Goal: Task Accomplishment & Management: Manage account settings

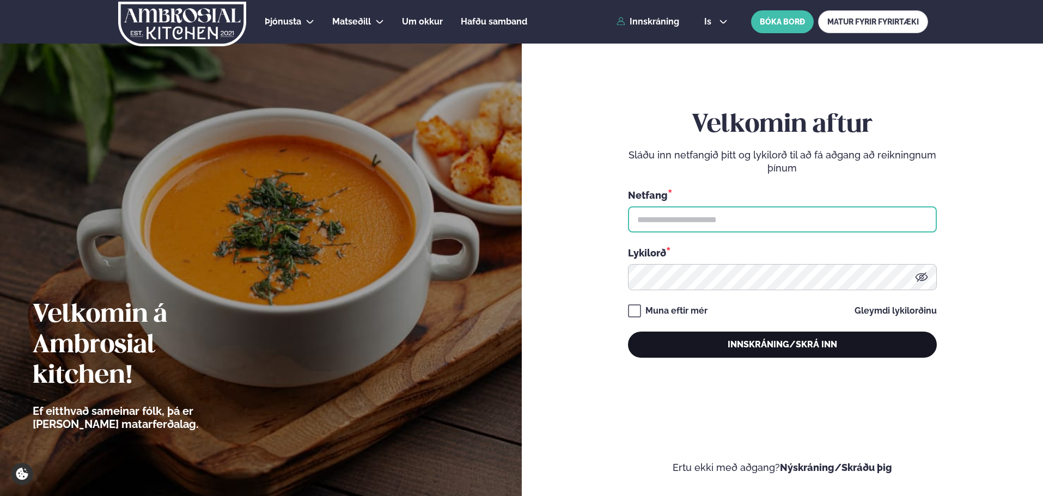
type input "**********"
click at [804, 358] on button "Innskráning/Skrá inn" at bounding box center [782, 345] width 309 height 26
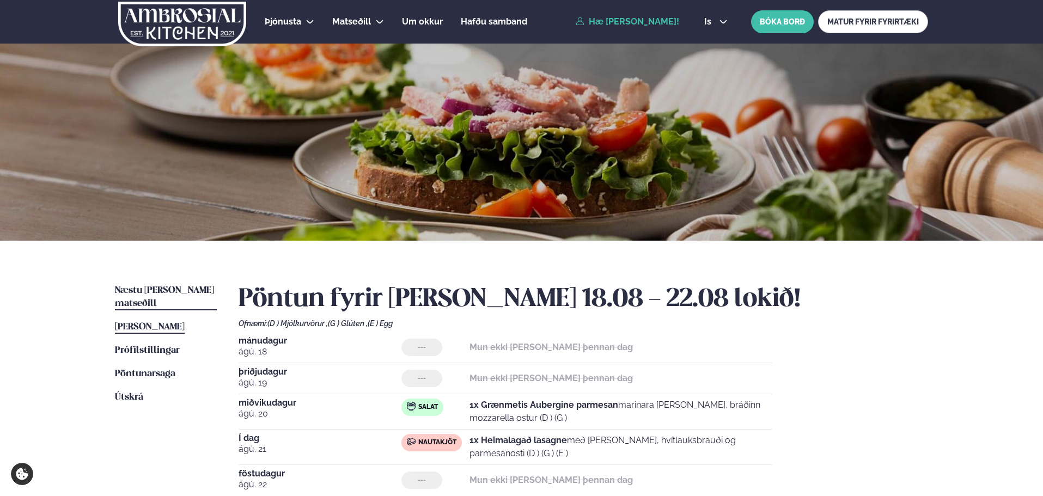
click at [195, 295] on link "Næstu [PERSON_NAME] matseðill Næsta vika" at bounding box center [166, 297] width 102 height 26
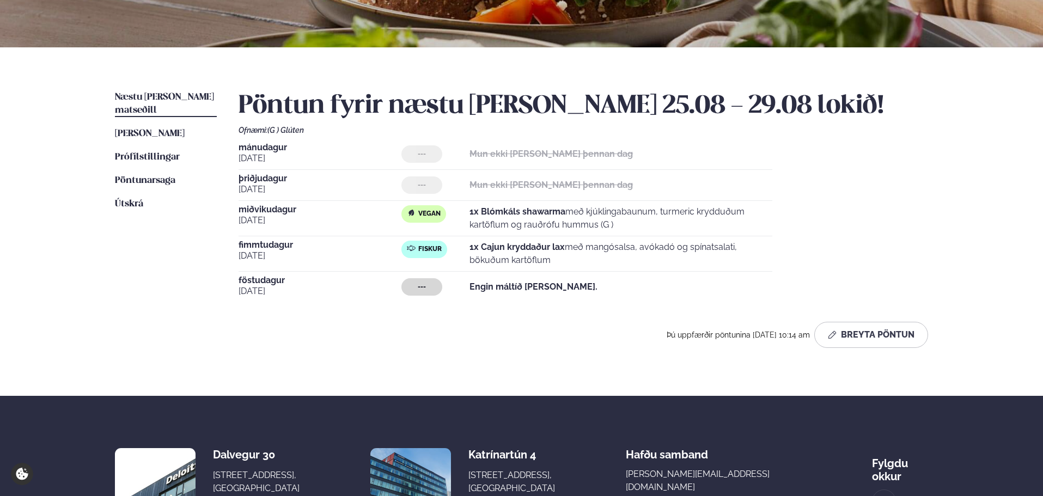
scroll to position [218, 0]
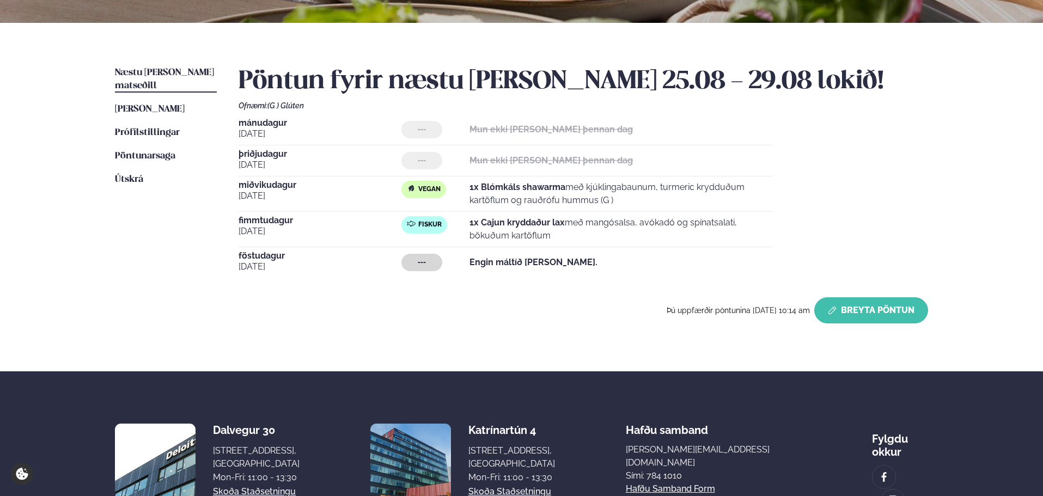
click at [894, 298] on button "Breyta Pöntun" at bounding box center [871, 310] width 114 height 26
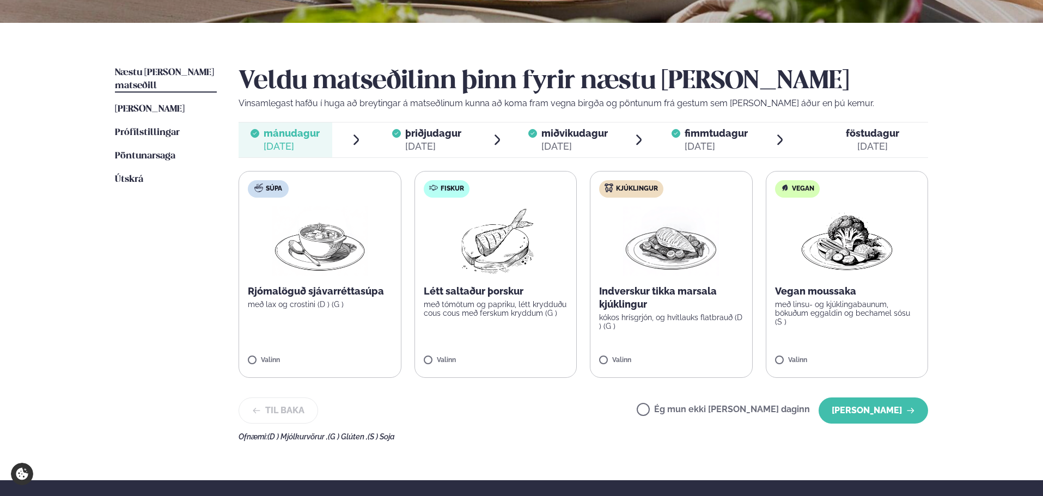
click at [842, 153] on span "föstudagur fös. [DATE]" at bounding box center [866, 140] width 124 height 35
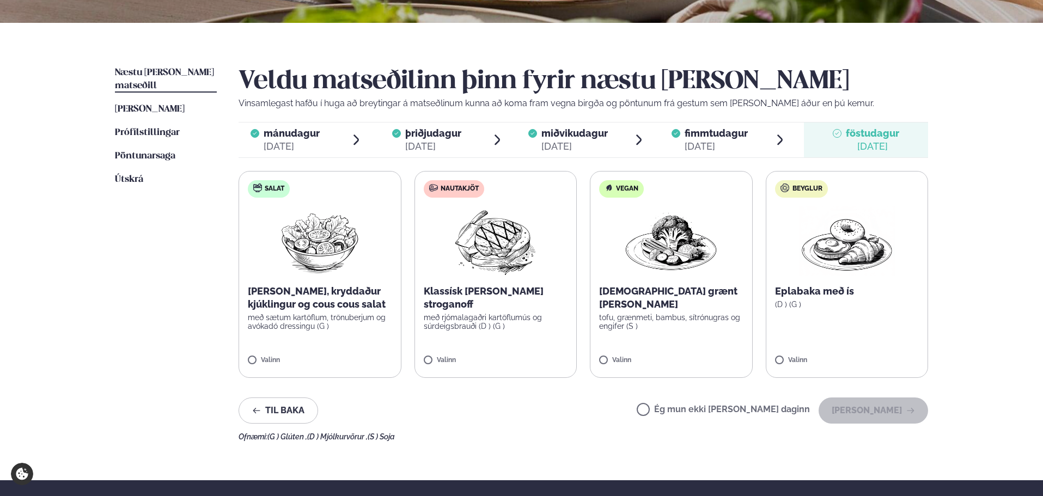
click at [865, 136] on span "föstudagur" at bounding box center [872, 132] width 53 height 11
click at [733, 402] on div "Veldu matseðilinn þinn fyrir næstu [PERSON_NAME] Vinsamlegast hafðu í huga að b…" at bounding box center [583, 253] width 689 height 375
click at [733, 406] on label "Ég mun ekki [PERSON_NAME] daginn" at bounding box center [723, 410] width 173 height 11
click at [695, 128] on span "fimmtudagur" at bounding box center [716, 132] width 63 height 11
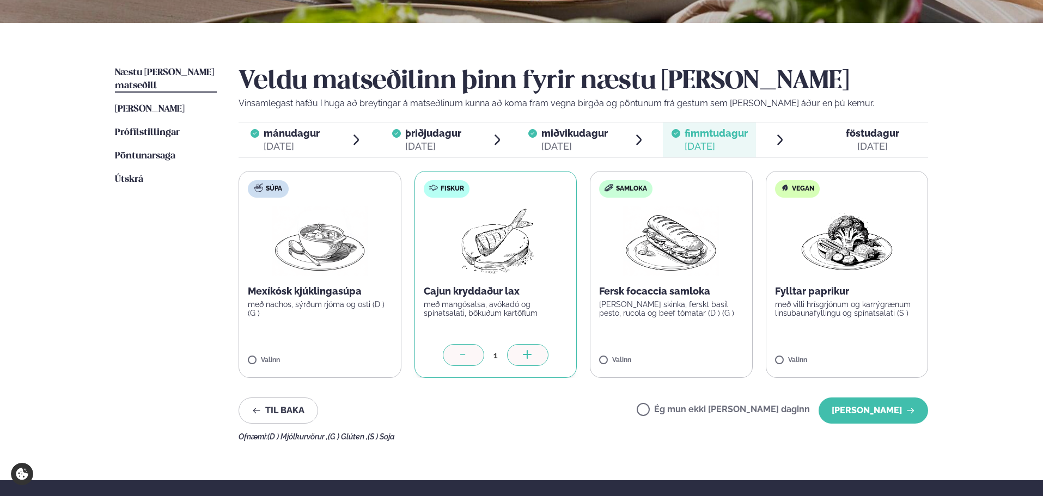
click at [591, 131] on span "miðvikudagur" at bounding box center [574, 132] width 66 height 11
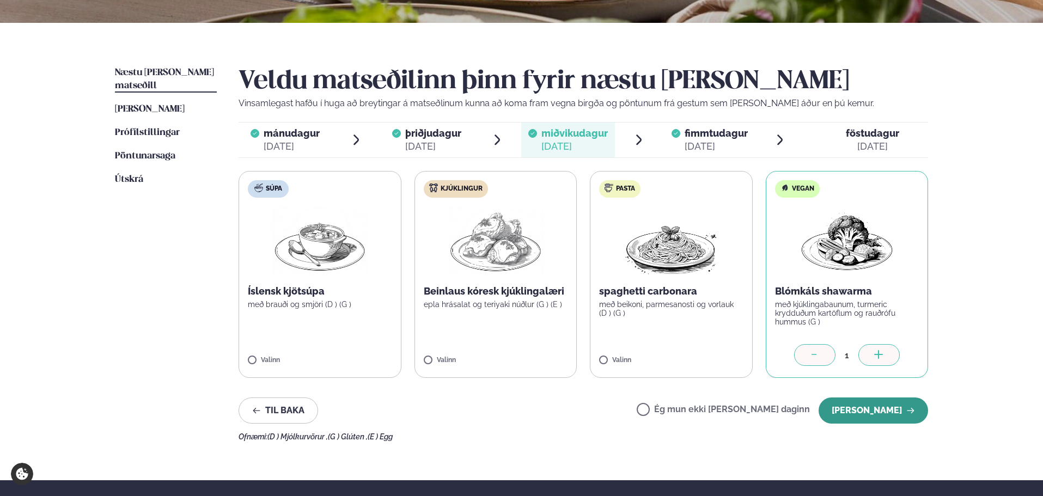
click at [889, 407] on button "[PERSON_NAME]" at bounding box center [873, 411] width 109 height 26
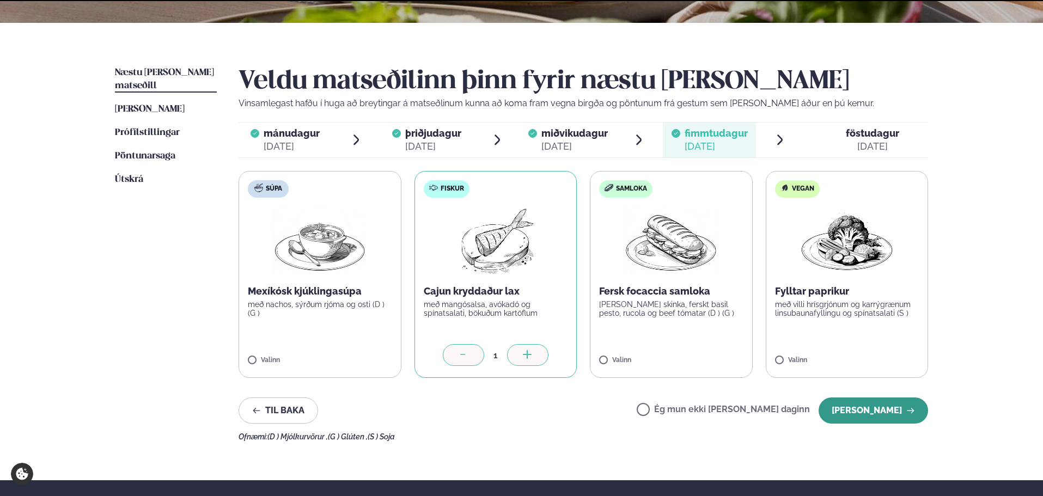
click at [888, 408] on button "[PERSON_NAME]" at bounding box center [873, 411] width 109 height 26
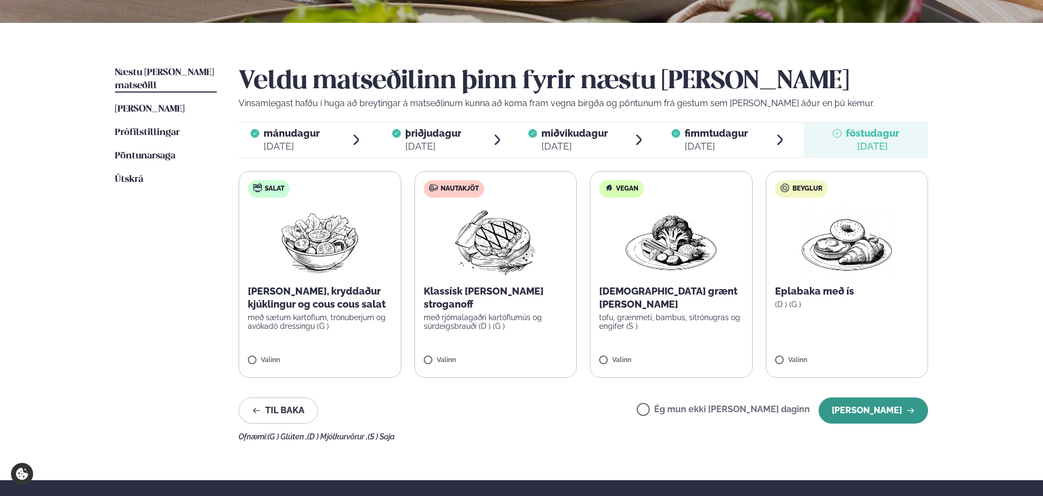
click at [855, 418] on button "[PERSON_NAME]" at bounding box center [873, 411] width 109 height 26
